Goal: Transaction & Acquisition: Purchase product/service

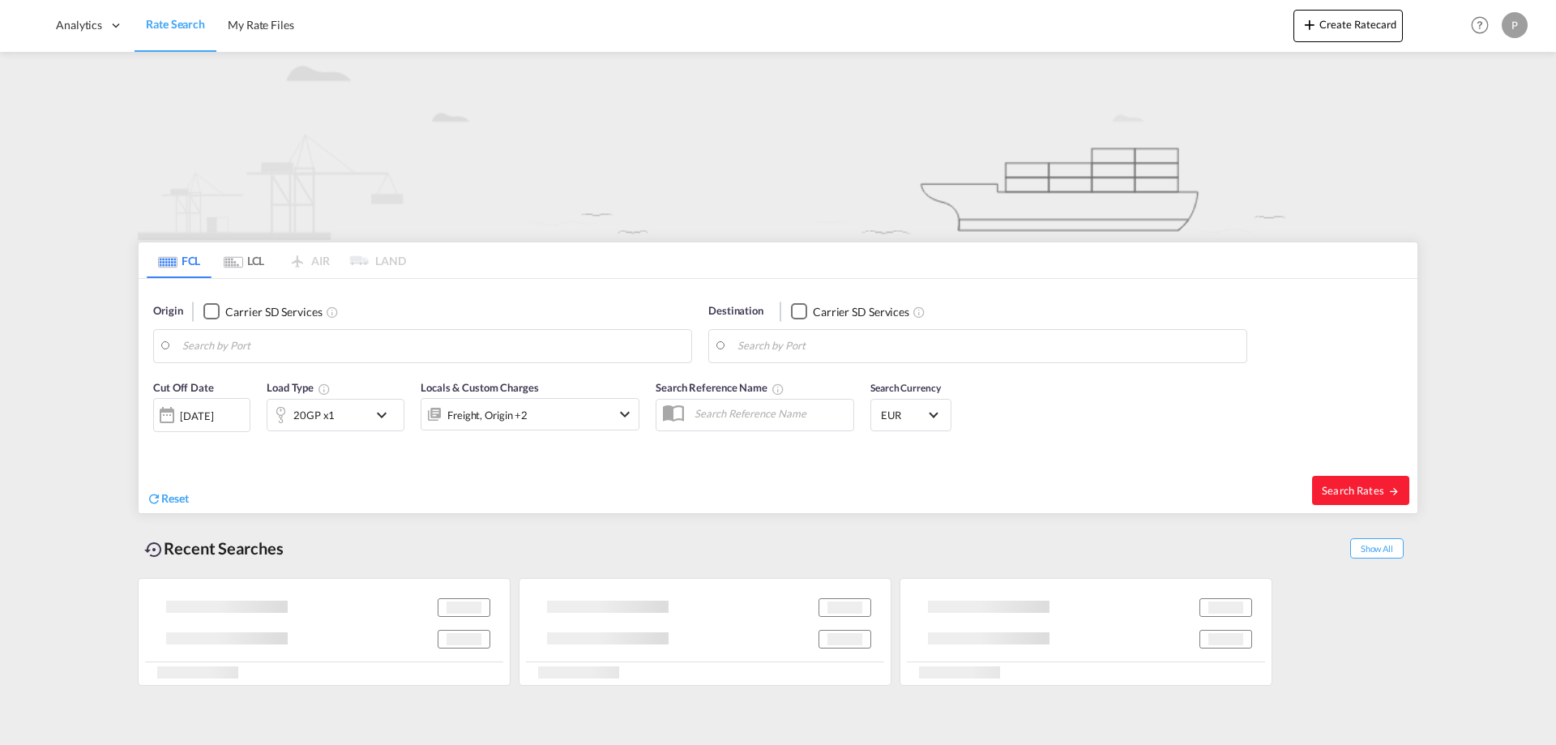
type input "[PERSON_NAME] ([PERSON_NAME]), [GEOGRAPHIC_DATA]"
type input "[GEOGRAPHIC_DATA], DKFRC"
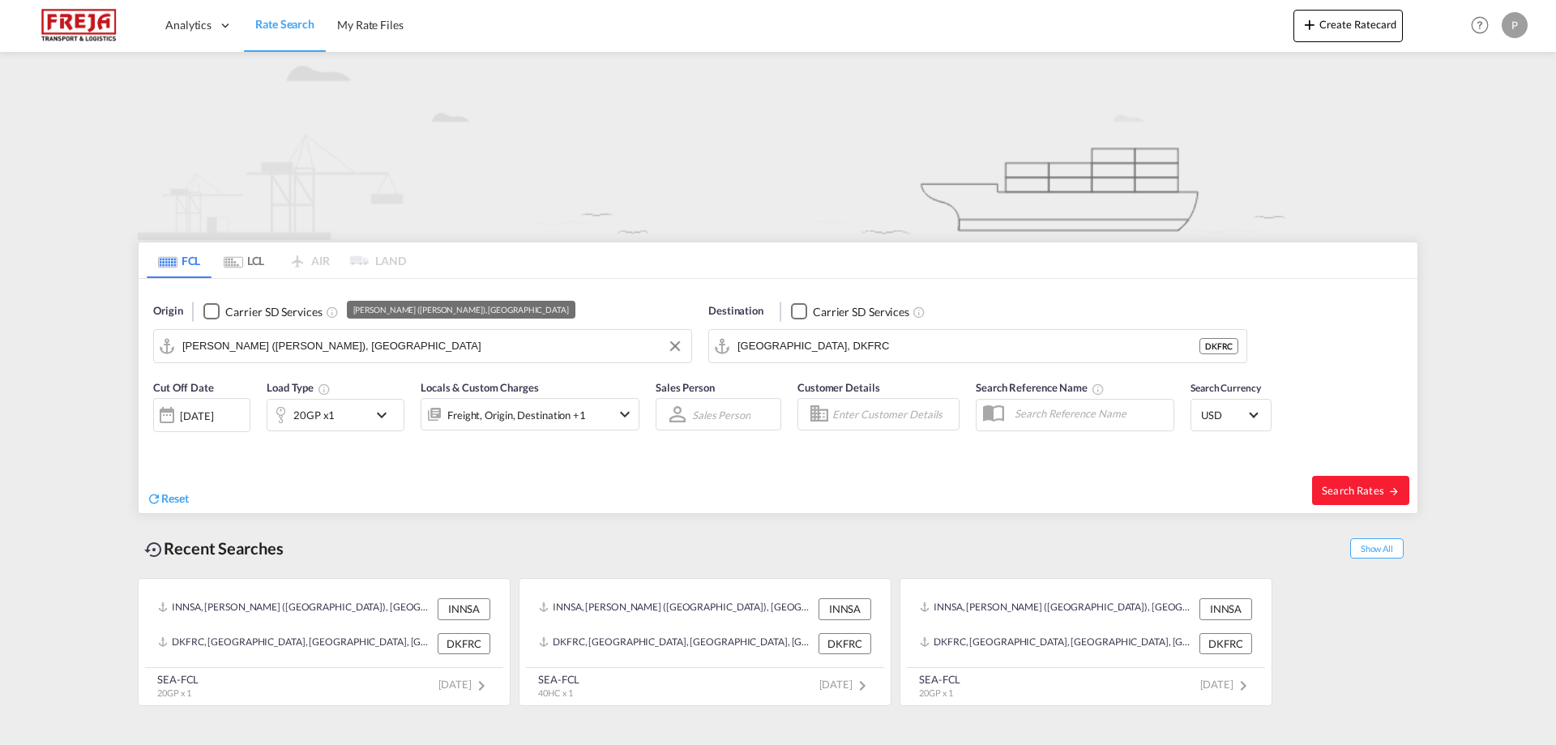
click at [394, 348] on input "[PERSON_NAME] ([PERSON_NAME]), [GEOGRAPHIC_DATA]" at bounding box center [432, 346] width 501 height 24
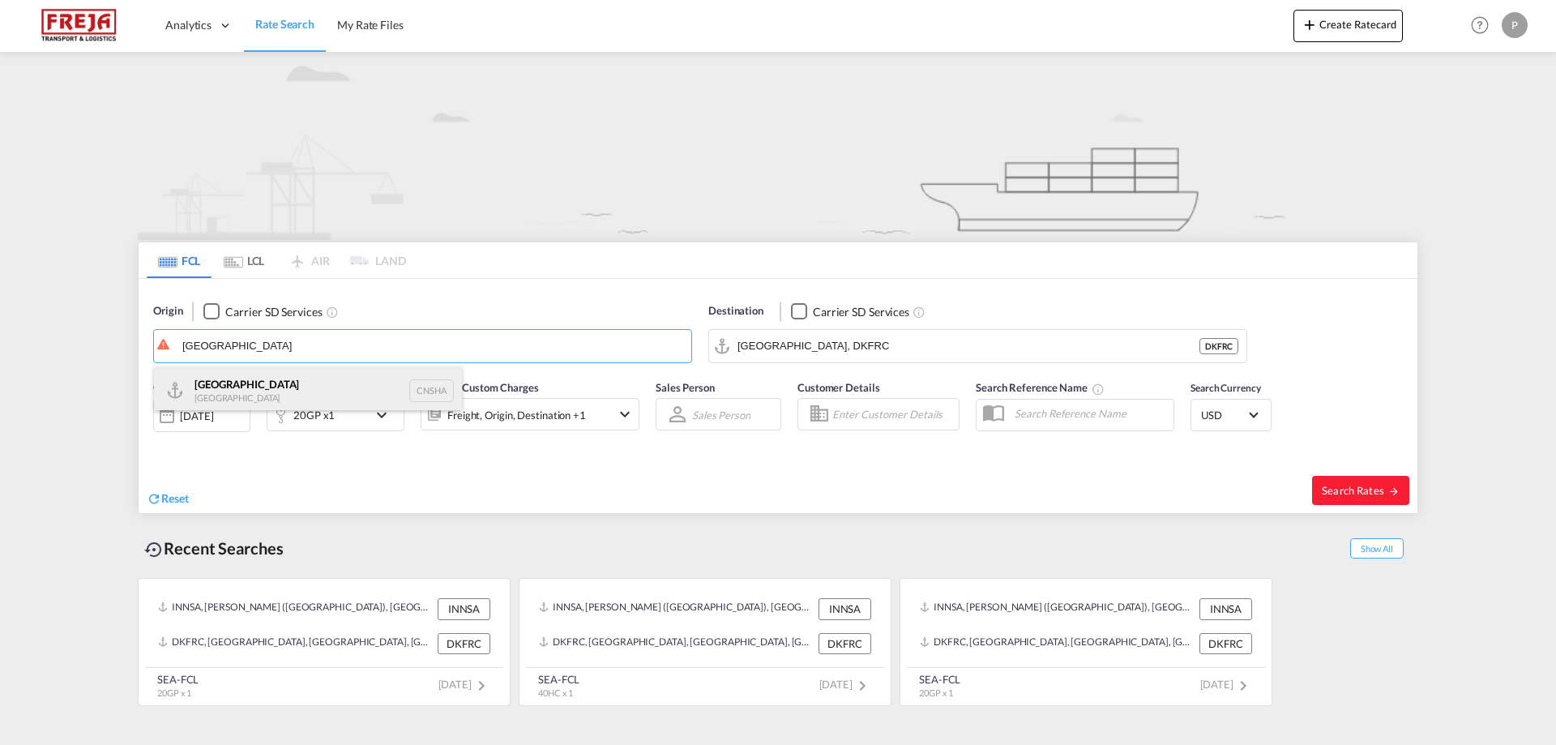
click at [283, 394] on div "Shanghai [GEOGRAPHIC_DATA] CNSHA" at bounding box center [308, 390] width 308 height 49
type input "[GEOGRAPHIC_DATA], [GEOGRAPHIC_DATA]"
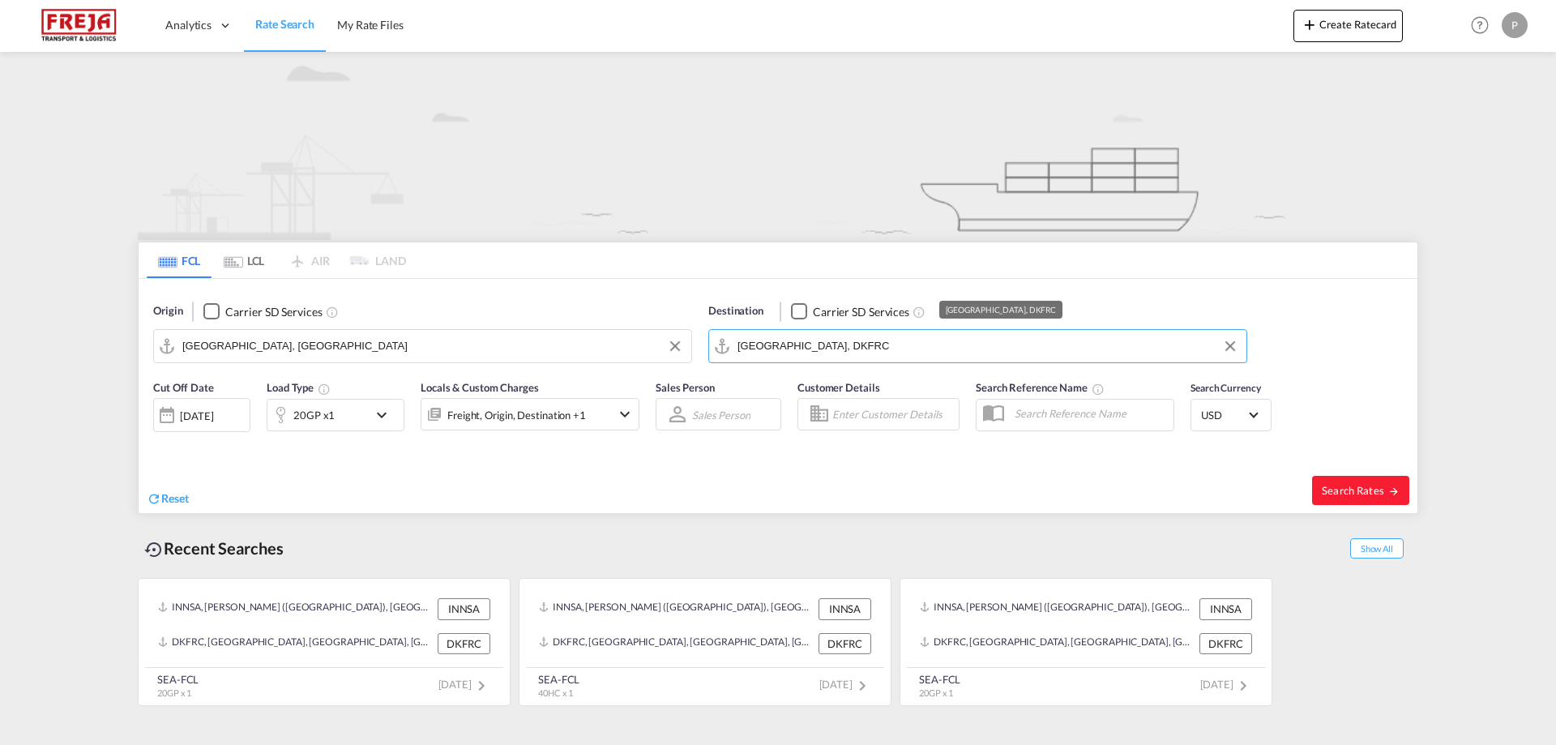
drag, startPoint x: 839, startPoint y: 350, endPoint x: 726, endPoint y: 348, distance: 112.7
click at [726, 348] on md-input-container "[GEOGRAPHIC_DATA], DKFRC" at bounding box center [977, 346] width 537 height 32
click at [871, 354] on input "[GEOGRAPHIC_DATA], DKFRC" at bounding box center [988, 346] width 501 height 24
drag, startPoint x: 857, startPoint y: 354, endPoint x: 639, endPoint y: 331, distance: 219.3
click at [639, 331] on div "Origin Carrier SD Services [GEOGRAPHIC_DATA], CNSHA Destination Carrier SD Serv…" at bounding box center [778, 325] width 1279 height 92
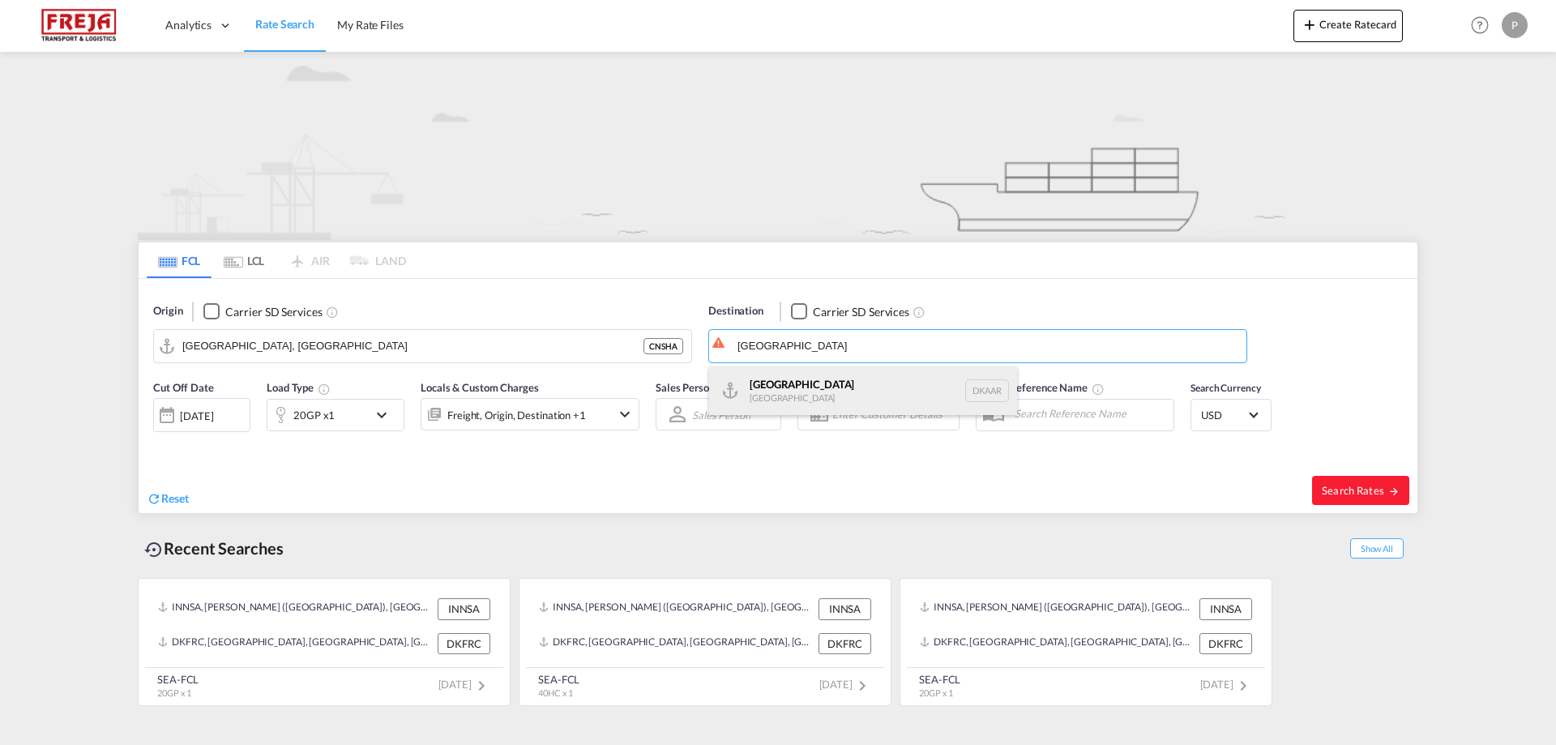
click at [845, 390] on div "Aarhus [GEOGRAPHIC_DATA] [GEOGRAPHIC_DATA]" at bounding box center [863, 390] width 308 height 49
type input "[GEOGRAPHIC_DATA], [GEOGRAPHIC_DATA]"
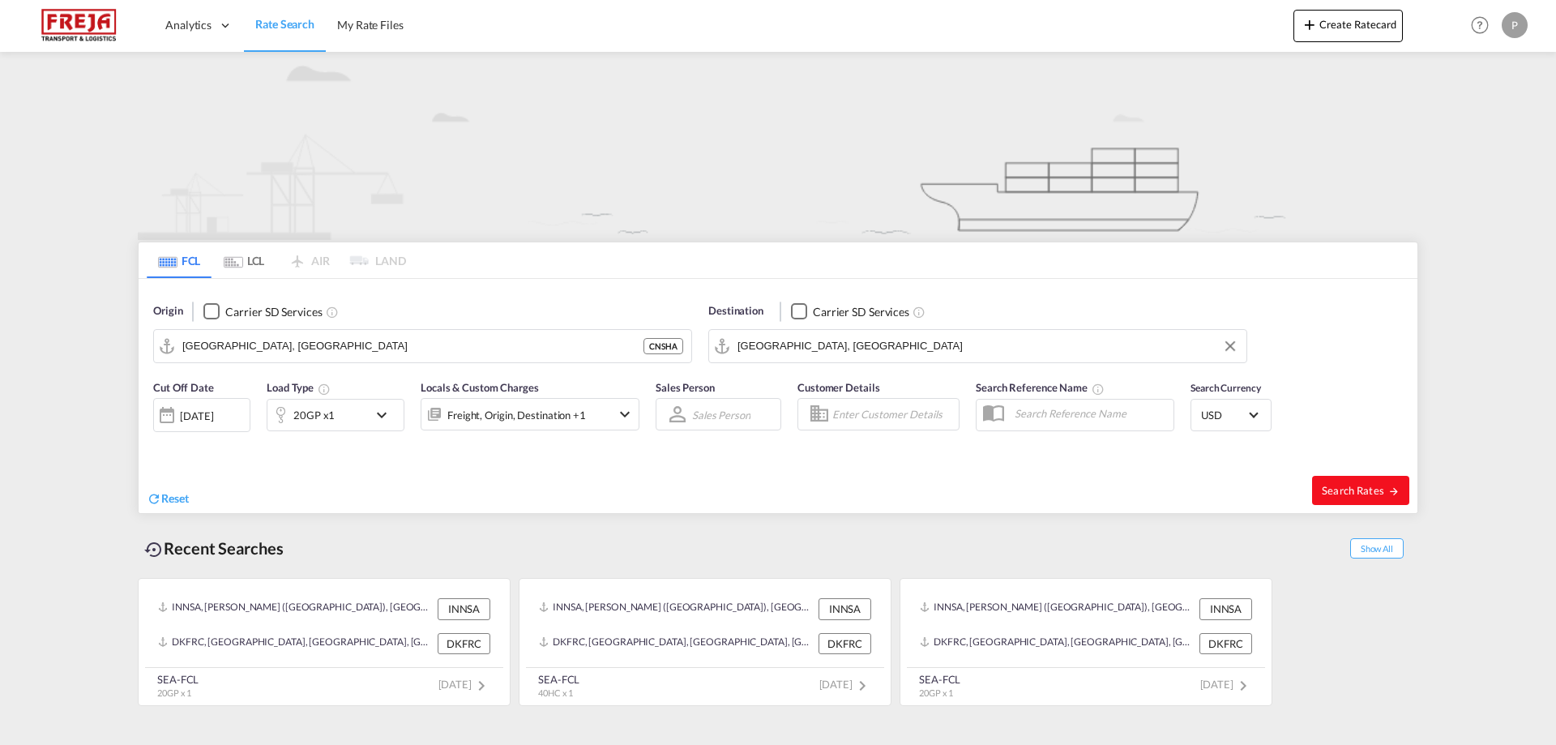
click at [1370, 490] on span "Search Rates" at bounding box center [1361, 490] width 78 height 13
type input "CNSHA to DKAAR / [DATE]"
